Goal: Find specific page/section: Find specific page/section

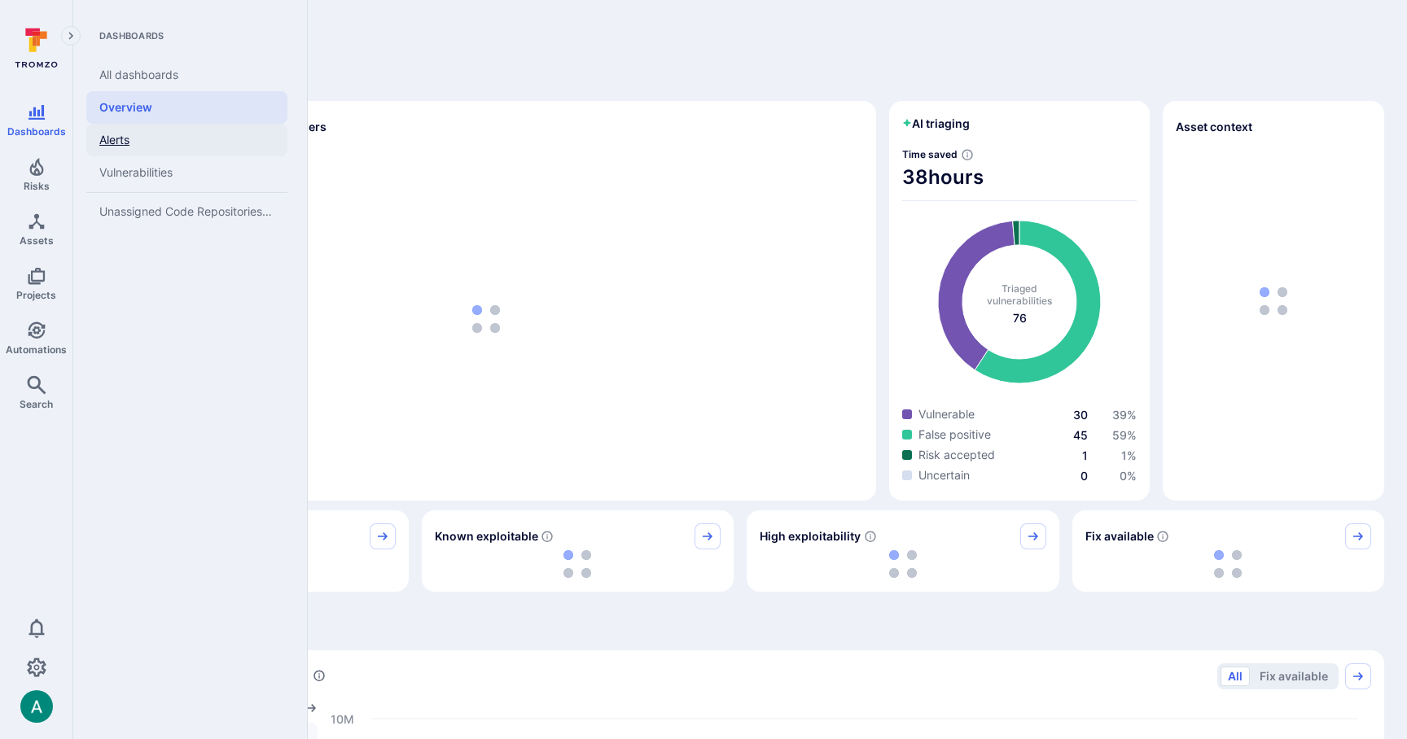
click at [99, 133] on link "Alerts" at bounding box center [186, 140] width 201 height 33
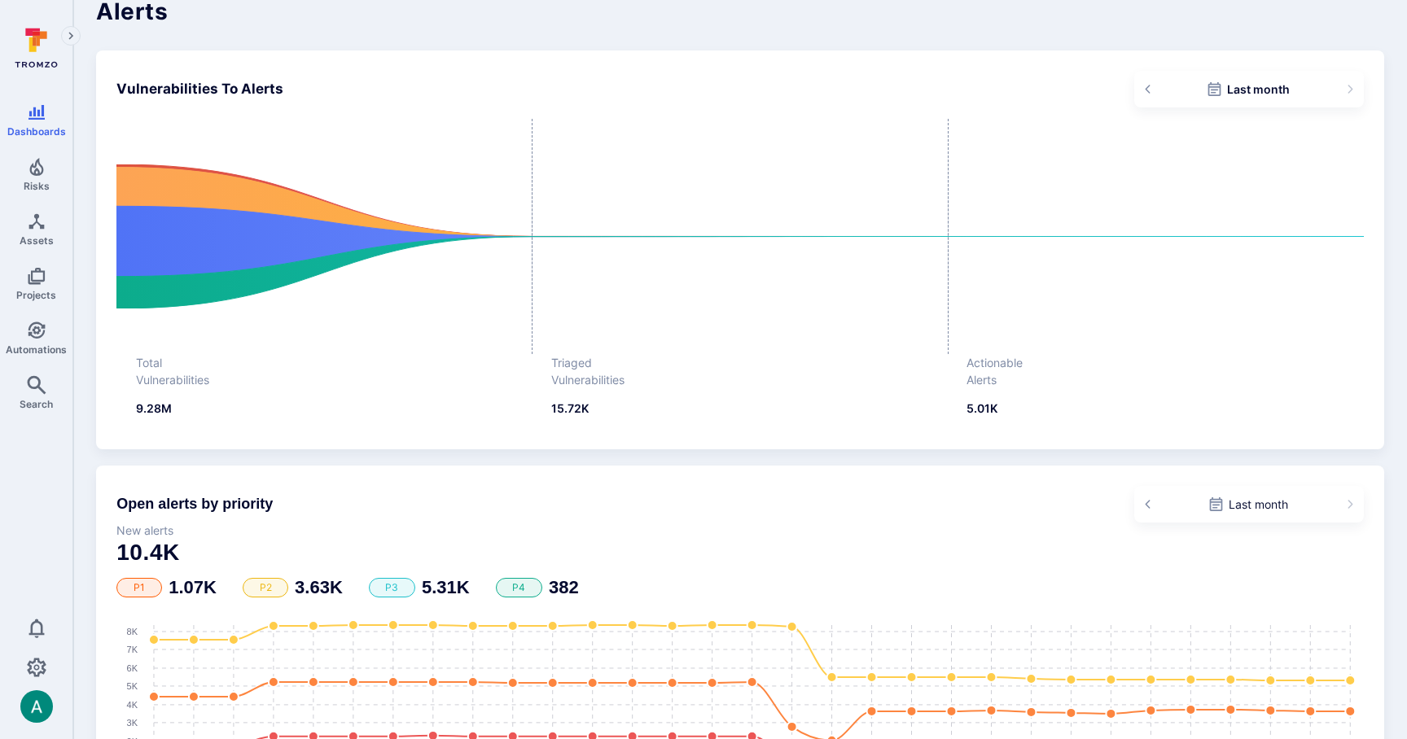
scroll to position [25, 0]
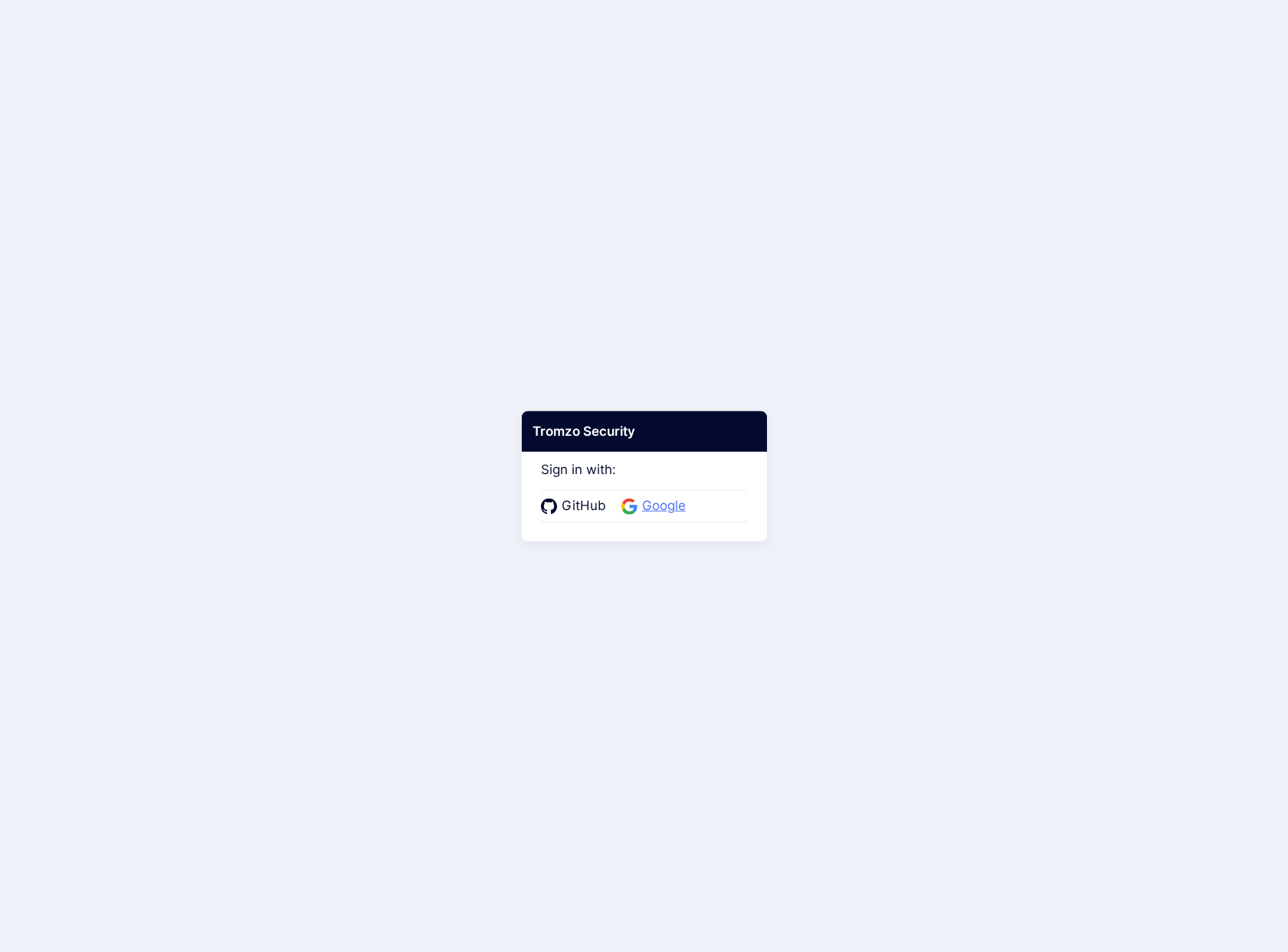
click at [655, 498] on span "Google" at bounding box center [664, 506] width 53 height 20
